Goal: Task Accomplishment & Management: Complete application form

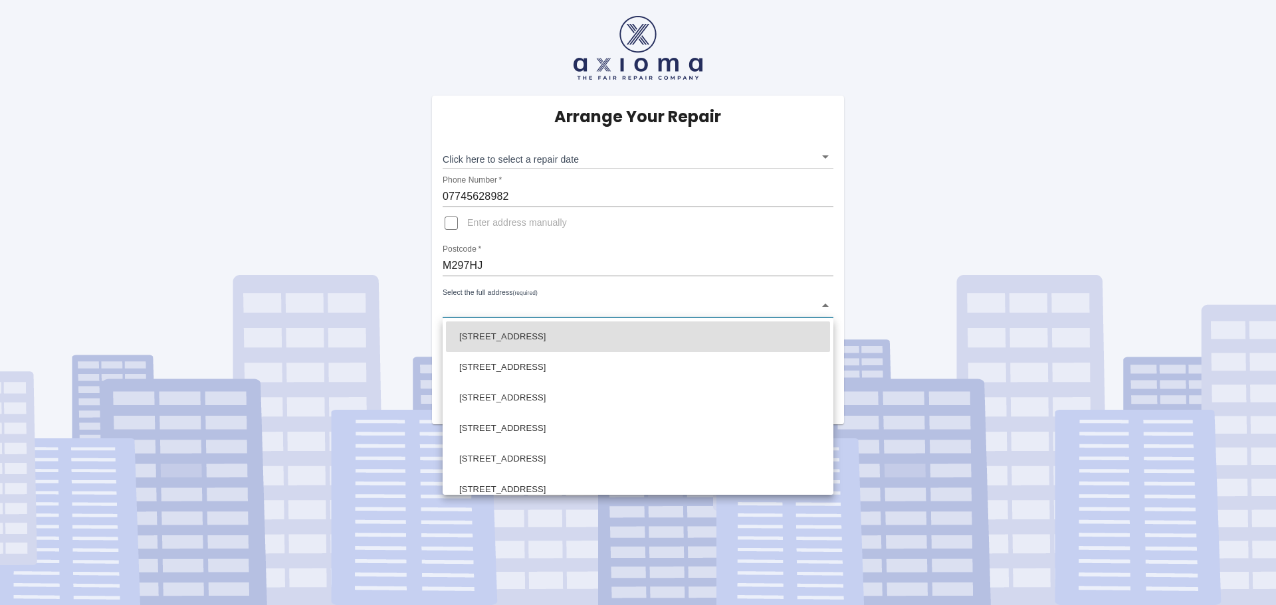
click at [824, 303] on body "Arrange Your Repair Click here to select a repair date ​ Phone Number   * 07745…" at bounding box center [638, 302] width 1276 height 605
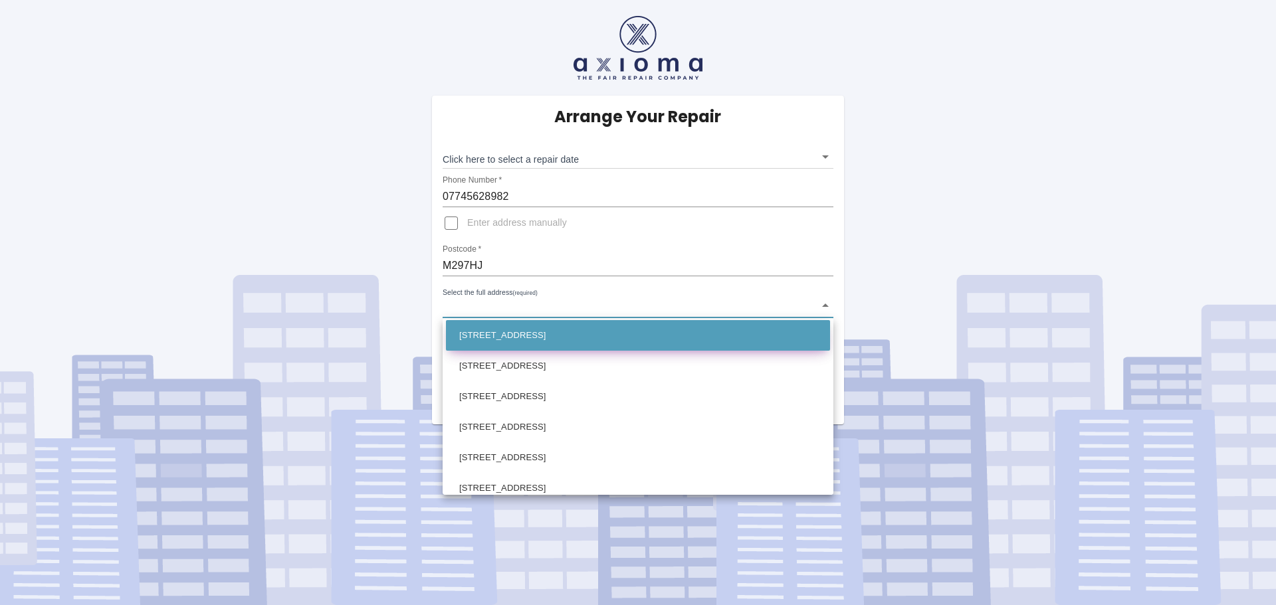
scroll to position [634, 0]
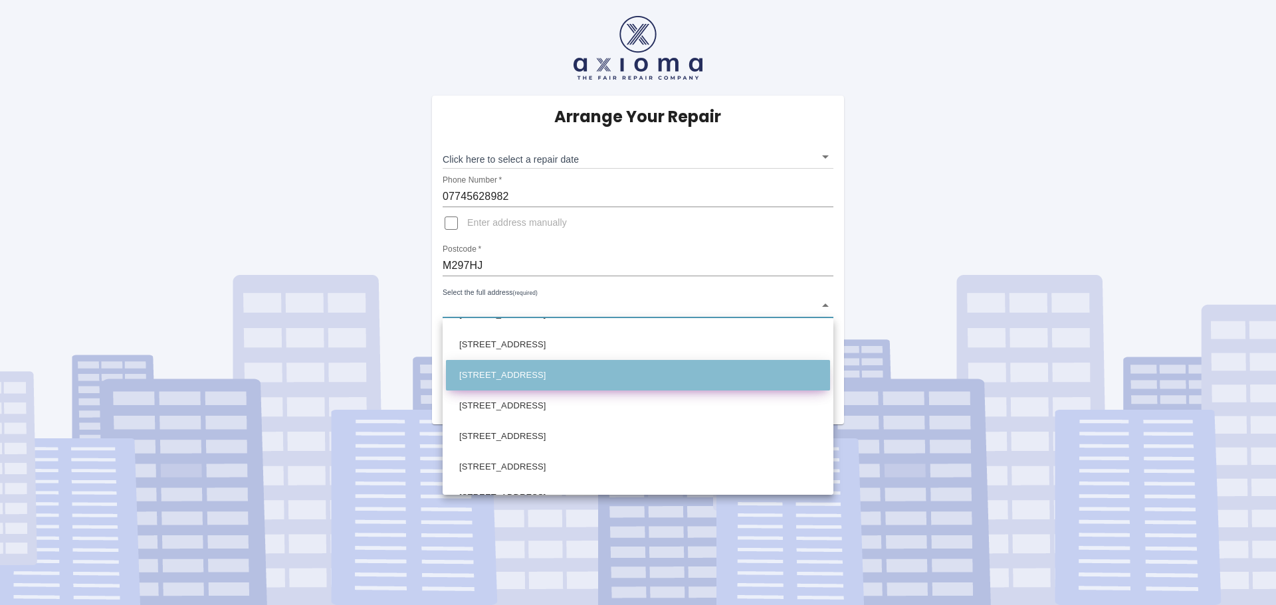
click at [512, 375] on li "[STREET_ADDRESS]" at bounding box center [638, 375] width 384 height 31
type input "[STREET_ADDRESS]"
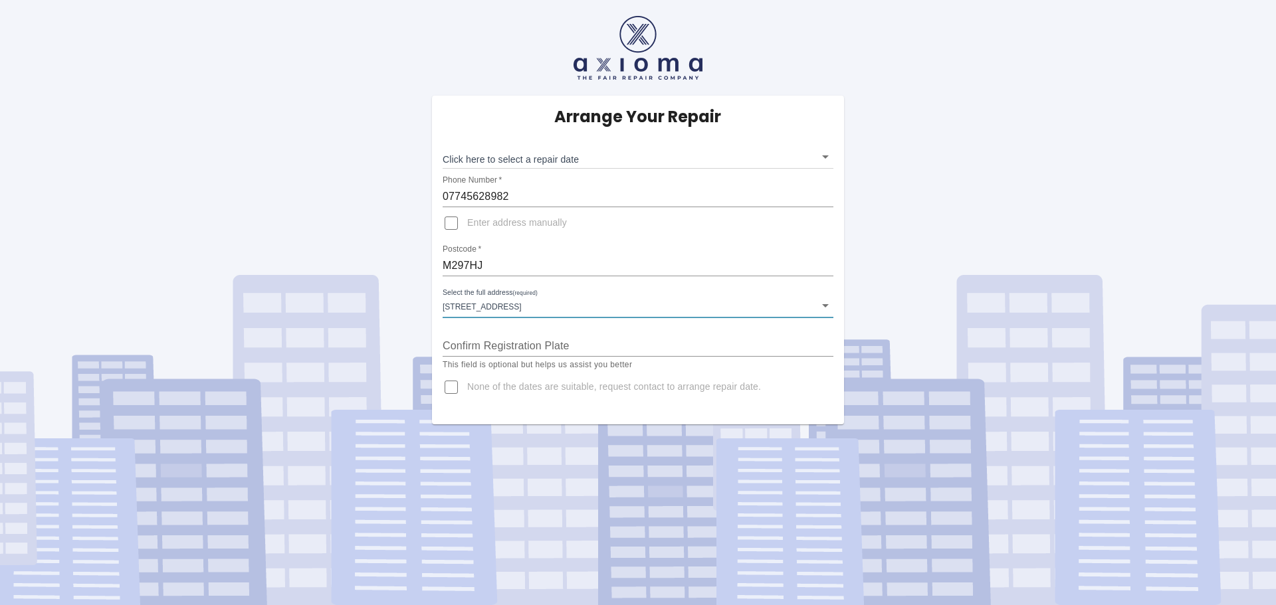
click at [519, 344] on input "Confirm Registration Plate" at bounding box center [638, 346] width 391 height 21
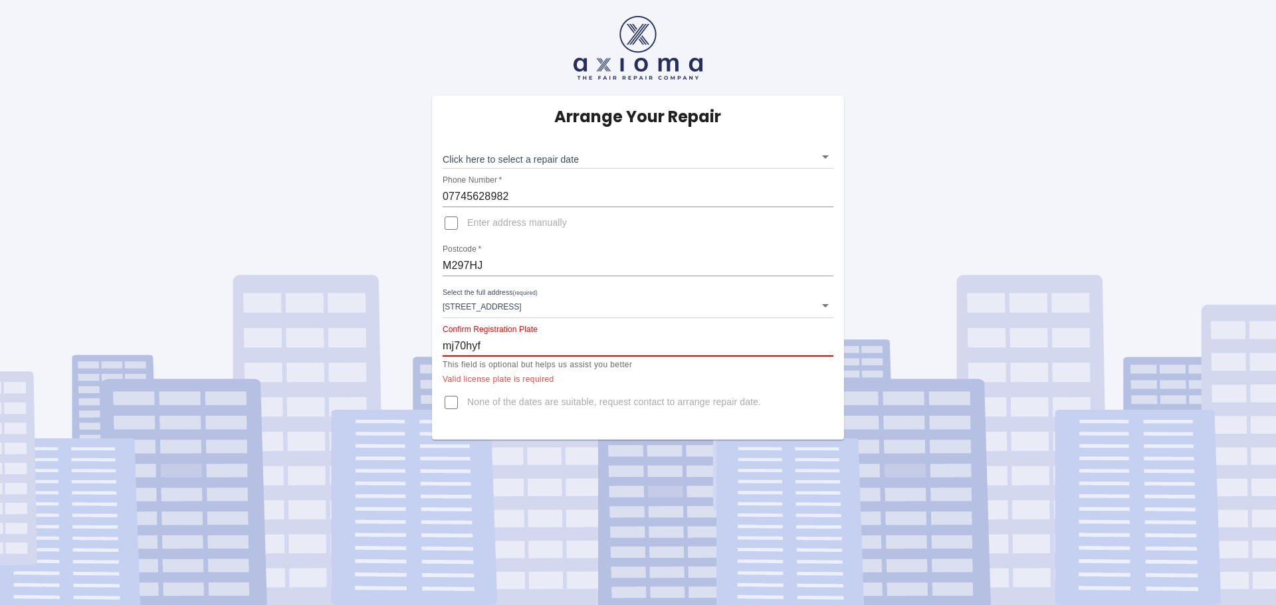
type input "mj70hyf"
click at [445, 396] on input "None of the dates are suitable, request contact to arrange repair date." at bounding box center [451, 403] width 32 height 32
checkbox input "true"
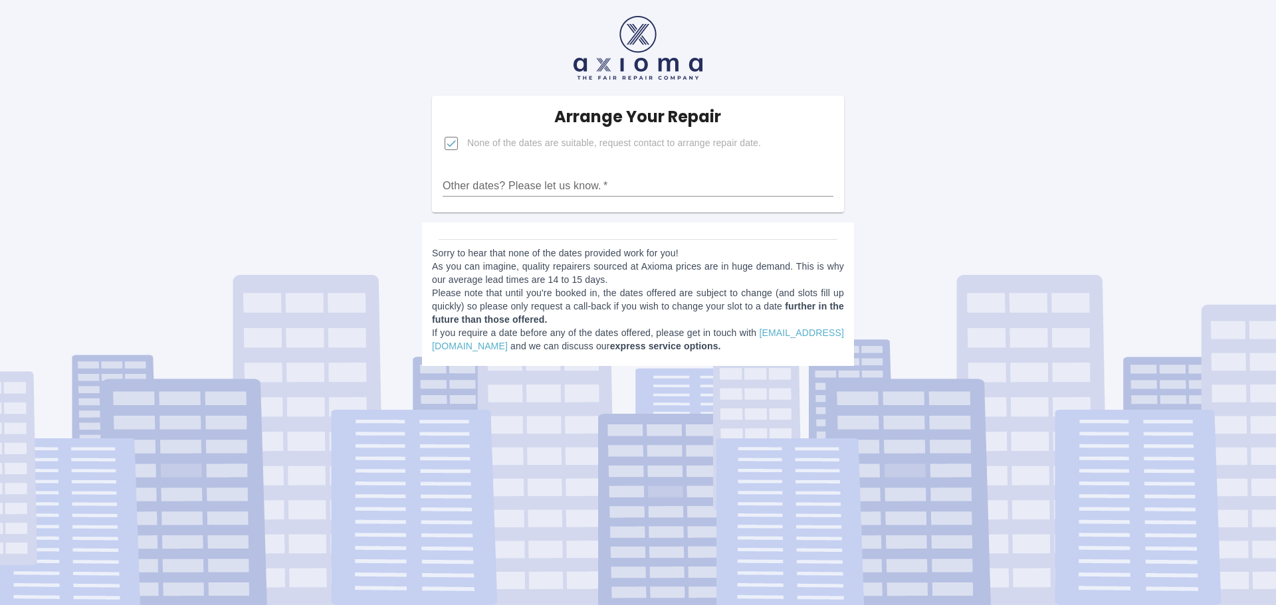
click at [472, 205] on div "Arrange Your Repair None of the dates are suitable, request contact to arrange …" at bounding box center [638, 154] width 412 height 117
click at [469, 204] on div "Arrange Your Repair None of the dates are suitable, request contact to arrange …" at bounding box center [638, 154] width 412 height 117
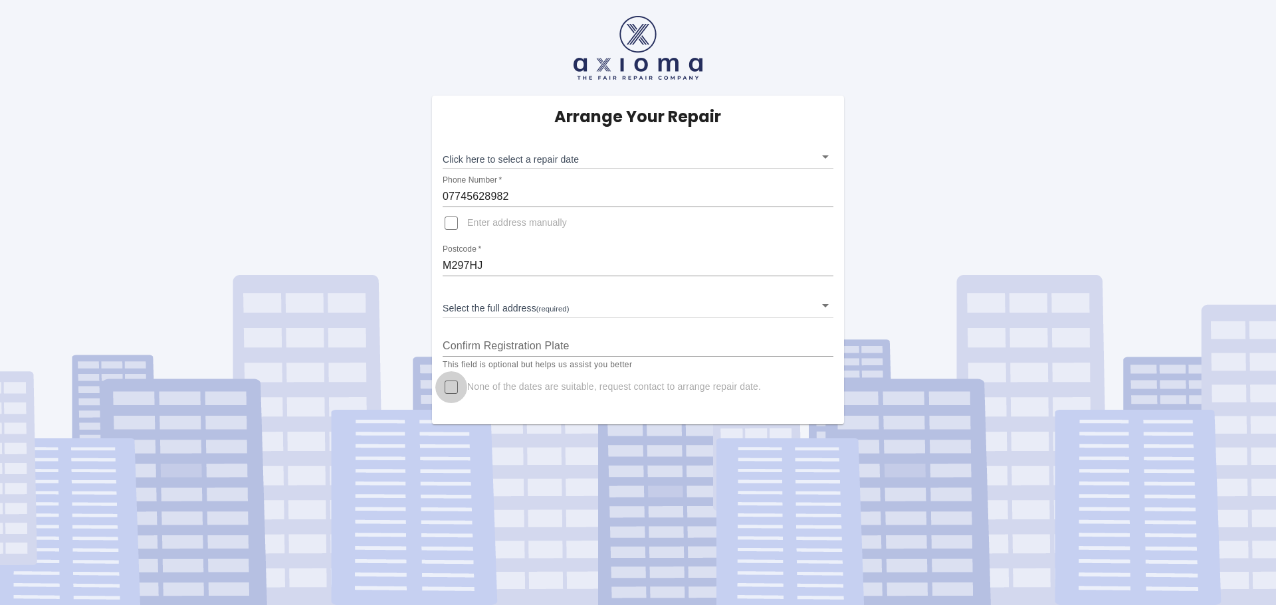
click at [443, 387] on input "None of the dates are suitable, request contact to arrange repair date." at bounding box center [451, 387] width 32 height 32
checkbox input "true"
